Goal: Transaction & Acquisition: Book appointment/travel/reservation

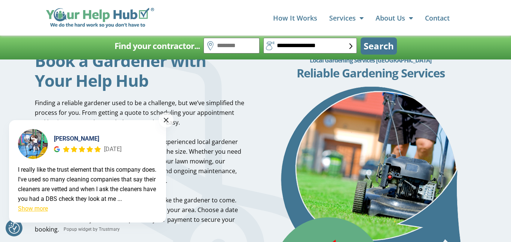
scroll to position [69, 0]
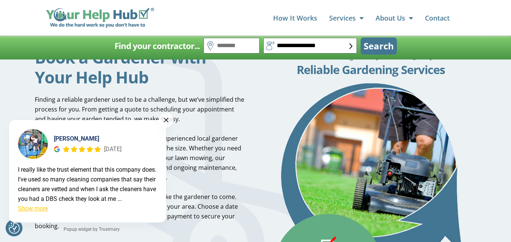
click at [165, 114] on button at bounding box center [166, 120] width 15 height 15
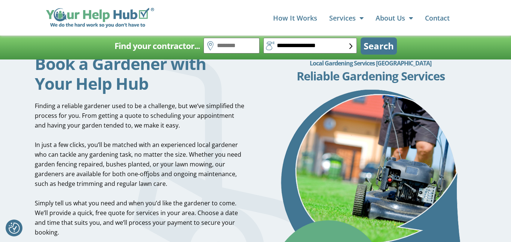
scroll to position [62, 0]
click at [35, 107] on span "Finding a reliable gardener used to be a challenge, but we’ve simplified the pr…" at bounding box center [140, 116] width 210 height 28
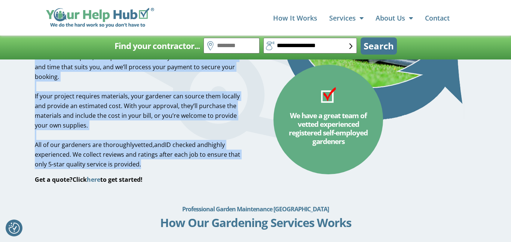
scroll to position [220, 0]
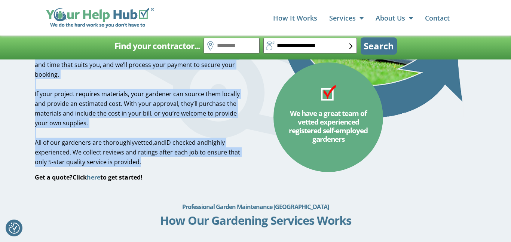
drag, startPoint x: 36, startPoint y: 68, endPoint x: 162, endPoint y: 161, distance: 156.4
click at [162, 161] on div "Gardeners UK Book a Gardener with Your Help Hub Finding a reliable gardener use…" at bounding box center [140, 34] width 219 height 299
copy div "Book a Gardener with Your Help Hub Finding a reliable gardener used to be a cha…"
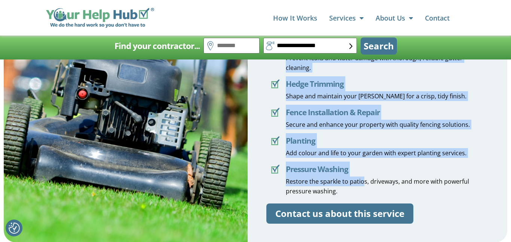
scroll to position [921, 0]
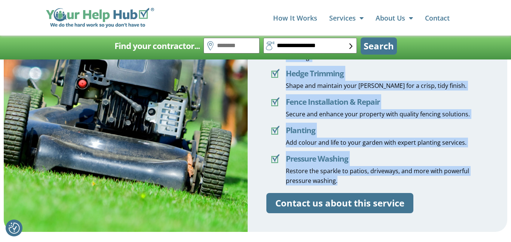
drag, startPoint x: 268, startPoint y: 97, endPoint x: 364, endPoint y: 173, distance: 122.9
click at [364, 171] on div "Love Your Garden Again - Without The Stress Give your garden a fresh start. Our…" at bounding box center [378, 56] width 260 height 349
copy div "Love Your Garden Again - Without The Stress Give your garden a fresh start. Our…"
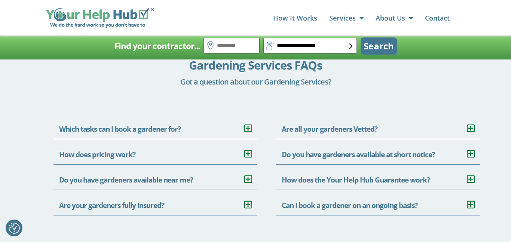
scroll to position [1591, 0]
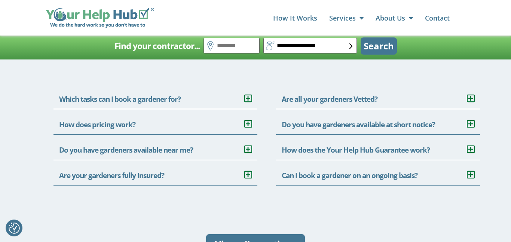
click at [247, 94] on icon at bounding box center [247, 98] width 7 height 9
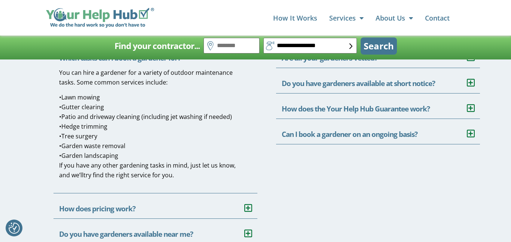
click at [249, 204] on icon at bounding box center [247, 208] width 7 height 9
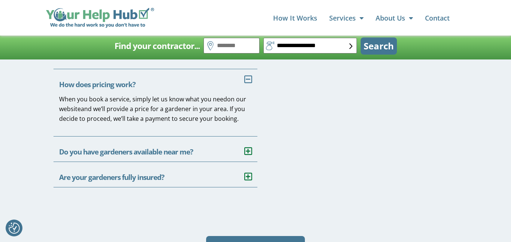
scroll to position [1758, 0]
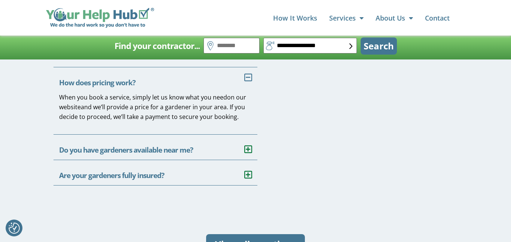
click at [244, 140] on span at bounding box center [245, 147] width 14 height 14
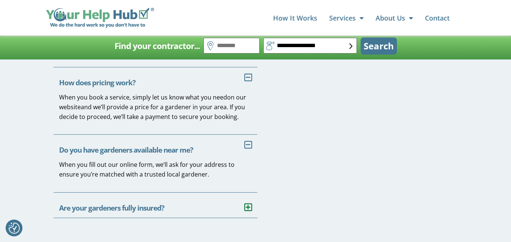
click at [251, 203] on icon at bounding box center [247, 207] width 7 height 9
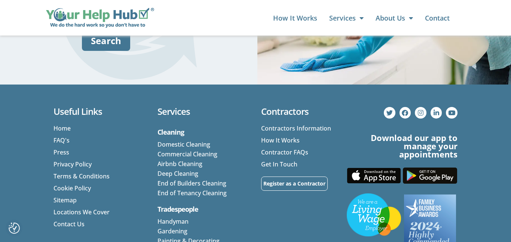
scroll to position [3285, 0]
